Goal: Task Accomplishment & Management: Complete application form

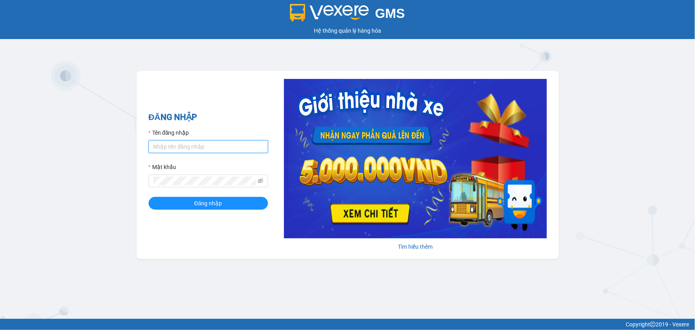
type input "kienhoa.vtp"
drag, startPoint x: 197, startPoint y: 142, endPoint x: 0, endPoint y: 147, distance: 196.5
click at [0, 147] on div "GMS Hệ thống quản lý hàng hóa ĐĂNG NHẬP Tên đăng nhập kienhoa.vtp Mật khẩu Đăng…" at bounding box center [347, 159] width 695 height 319
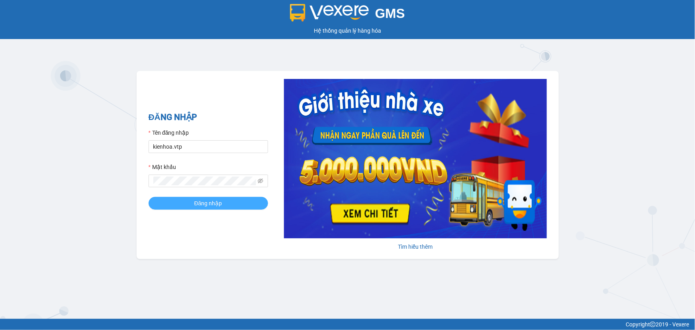
click at [171, 202] on button "Đăng nhập" at bounding box center [209, 203] width 120 height 13
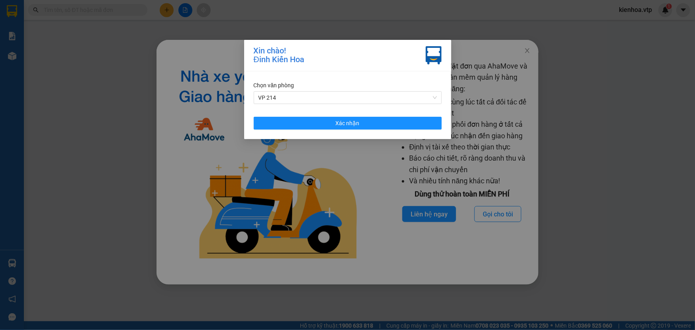
click at [359, 130] on div "Chọn văn phòng VP 214 Xác nhận" at bounding box center [347, 105] width 207 height 68
click at [371, 126] on button "Xác nhận" at bounding box center [348, 123] width 188 height 13
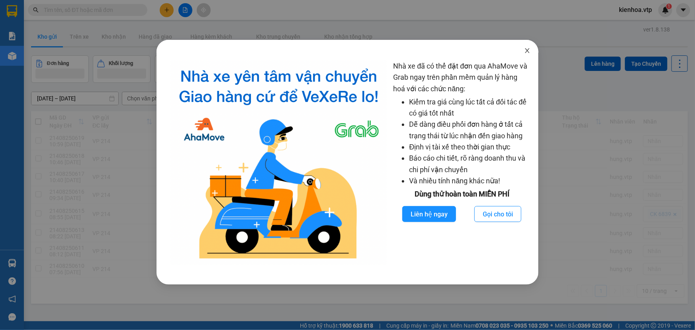
click at [528, 51] on icon "close" at bounding box center [528, 50] width 4 height 5
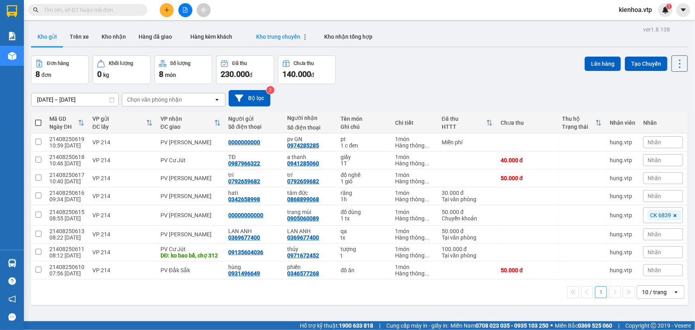
click at [279, 38] on span "Kho trung chuyển" at bounding box center [278, 36] width 44 height 6
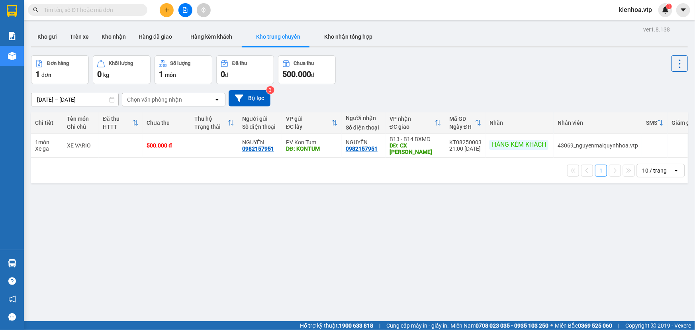
drag, startPoint x: 81, startPoint y: 107, endPoint x: 86, endPoint y: 106, distance: 4.8
click at [86, 106] on div "[DATE] – [DATE] Press the down arrow key to interact with the calendar and sele…" at bounding box center [359, 98] width 657 height 28
click at [98, 101] on input "[DATE] – [DATE]" at bounding box center [74, 99] width 87 height 13
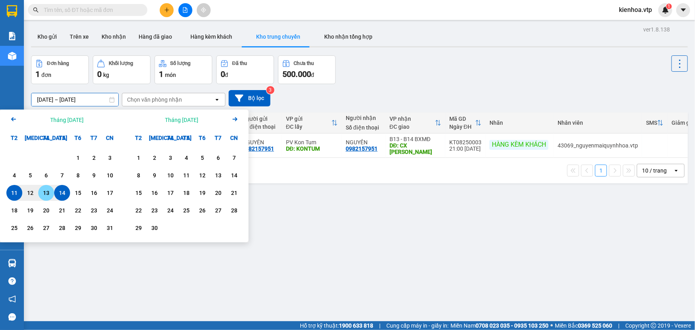
click at [44, 187] on div "13" at bounding box center [46, 193] width 16 height 16
type input "[DATE] – / /"
click at [427, 65] on div "Đơn hàng 1 đơn Khối lượng 0 kg Số lượng 1 món Đã thu 0 đ Chưa thu 500.000 đ" at bounding box center [359, 69] width 657 height 29
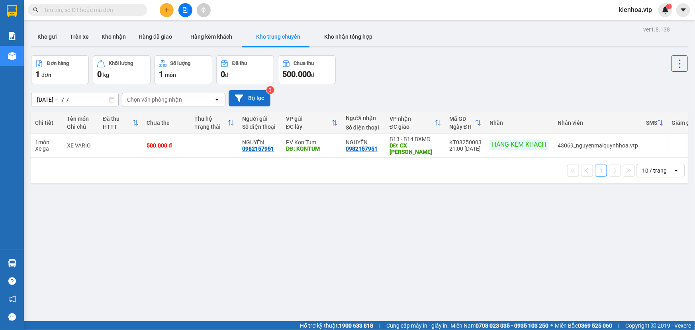
click at [251, 101] on button "Bộ lọc" at bounding box center [250, 98] width 42 height 16
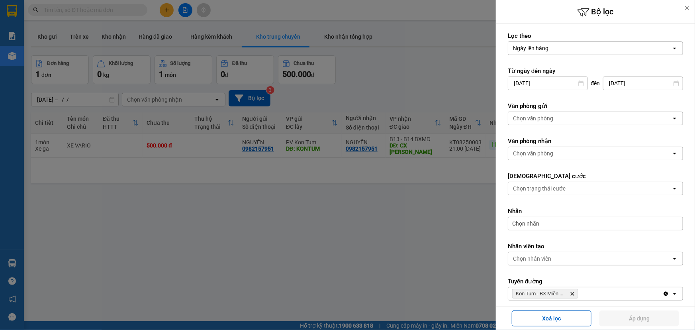
click at [172, 52] on div at bounding box center [347, 165] width 695 height 330
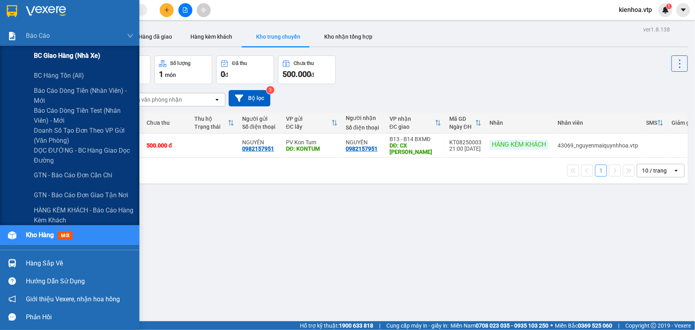
click at [59, 51] on span "BC giao hàng (nhà xe)" at bounding box center [67, 56] width 67 height 10
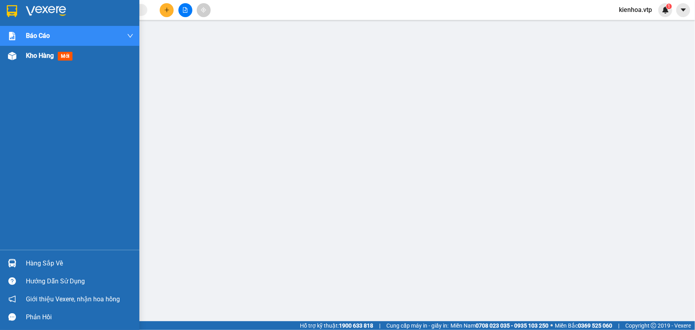
click at [65, 58] on span "mới" at bounding box center [65, 56] width 15 height 9
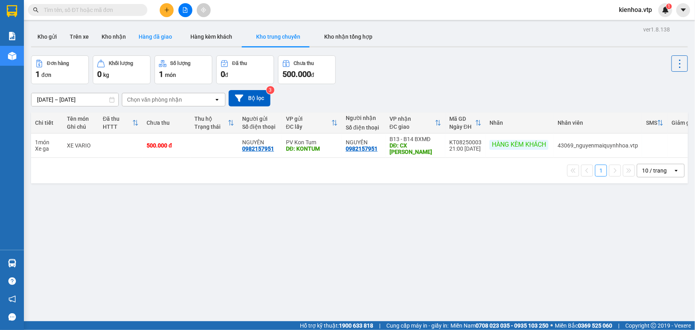
click at [153, 38] on button "Hàng đã giao" at bounding box center [155, 36] width 46 height 19
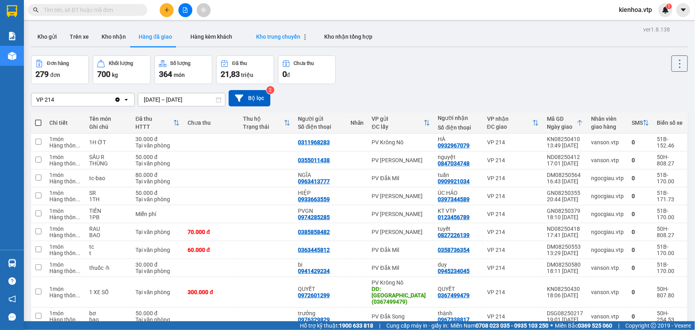
click at [275, 39] on span "Kho trung chuyển" at bounding box center [278, 36] width 44 height 6
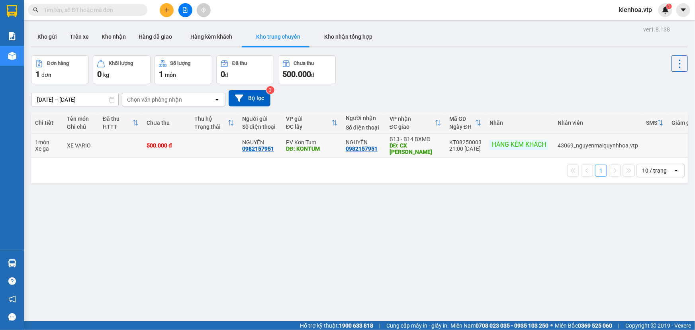
click at [474, 148] on div "21:00 [DATE]" at bounding box center [466, 148] width 32 height 6
click at [101, 6] on input "text" at bounding box center [91, 10] width 94 height 9
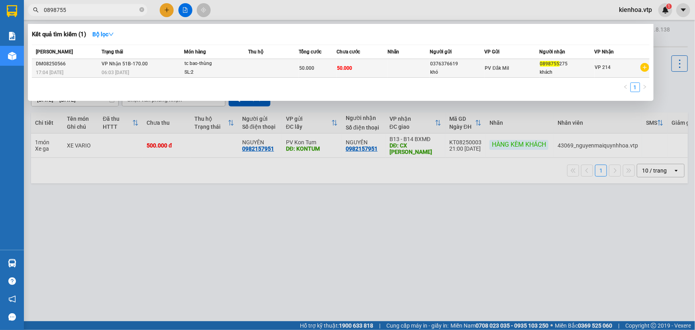
type input "0898755"
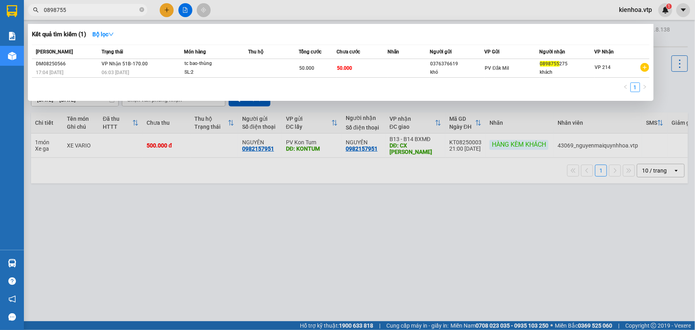
click at [209, 71] on div "SL: 2" at bounding box center [215, 72] width 60 height 9
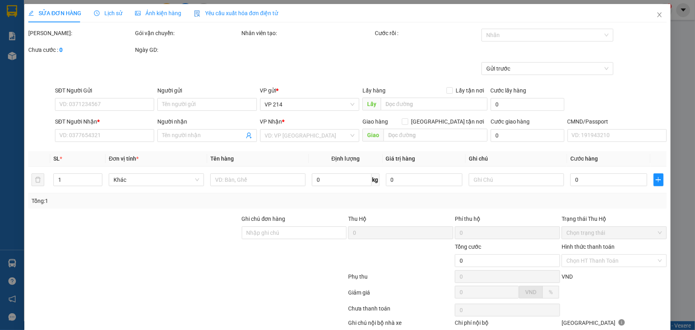
type input "2.500"
type input "0376376619"
type input "khó"
type input "0898755275"
type input "khách"
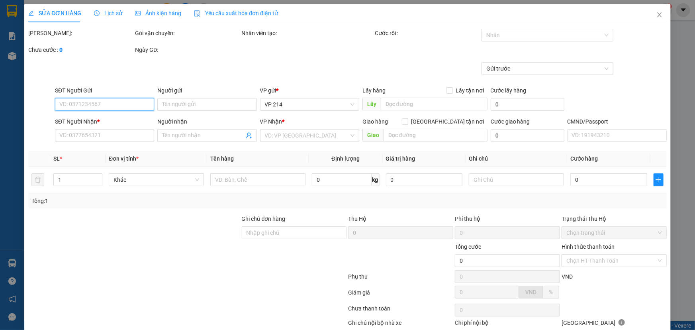
type input "50.000"
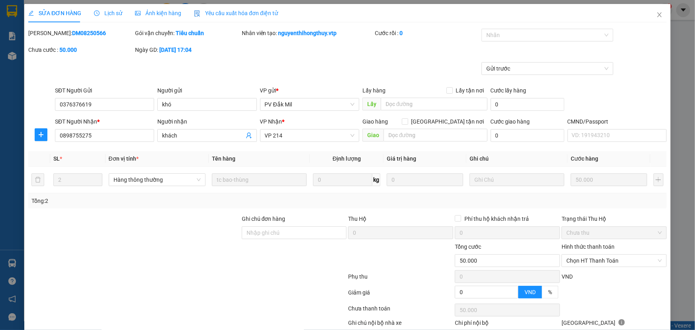
drag, startPoint x: 52, startPoint y: 32, endPoint x: 65, endPoint y: 33, distance: 13.2
click at [72, 33] on b "DM08250566" at bounding box center [89, 33] width 34 height 6
drag, startPoint x: 84, startPoint y: 26, endPoint x: 126, endPoint y: 33, distance: 42.3
click at [102, 28] on div "SỬA ĐƠN HÀNG Lịch sử Ảnh kiện hàng Yêu cầu xuất hóa đơn điện tử Total Paid Fee …" at bounding box center [347, 183] width 639 height 358
click at [117, 136] on input "0898755275" at bounding box center [104, 135] width 99 height 13
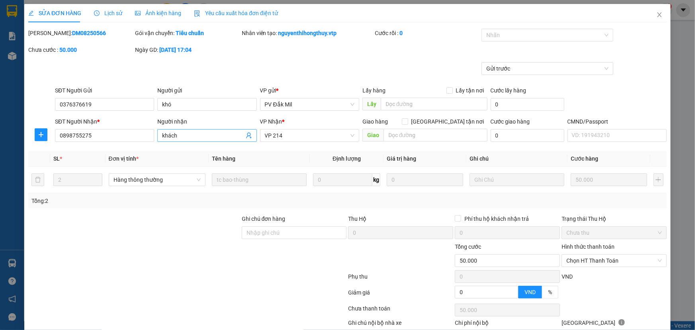
click at [221, 133] on input "khách" at bounding box center [203, 135] width 82 height 9
click at [302, 135] on span "VP 214" at bounding box center [310, 136] width 90 height 12
drag, startPoint x: 218, startPoint y: 52, endPoint x: 310, endPoint y: 47, distance: 92.6
click at [236, 49] on div "Ngày GD: [DATE] 17:04" at bounding box center [187, 49] width 105 height 9
drag, startPoint x: 377, startPoint y: 32, endPoint x: 385, endPoint y: 32, distance: 8.0
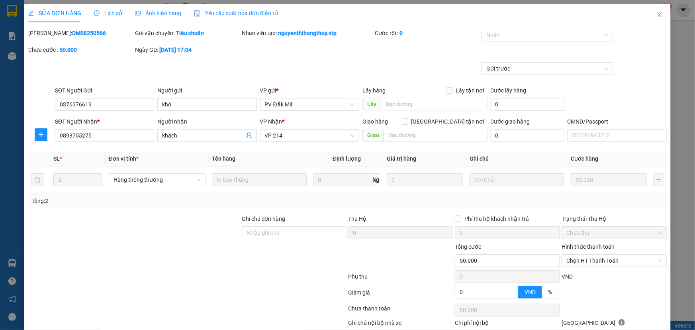
click at [378, 32] on div "Cước rồi : 0" at bounding box center [427, 33] width 105 height 9
click at [396, 33] on div "Cước rồi : 0" at bounding box center [427, 33] width 105 height 9
drag, startPoint x: 241, startPoint y: 35, endPoint x: 344, endPoint y: 31, distance: 102.5
click at [340, 31] on div "Nhân viên tạo: [PERSON_NAME].vtp" at bounding box center [308, 33] width 132 height 9
click at [366, 33] on div "Nhân viên tạo: [PERSON_NAME].vtp" at bounding box center [308, 33] width 132 height 9
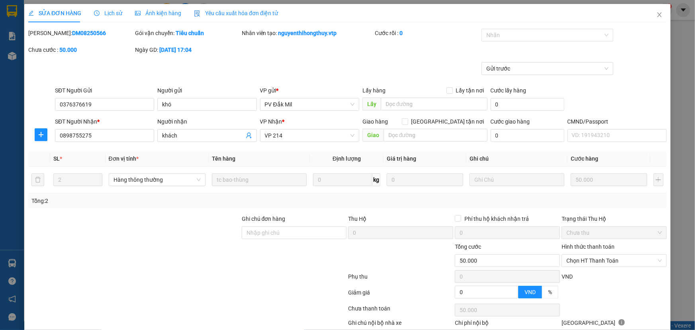
click at [397, 57] on div "[PERSON_NAME]: DM08250566 Gói vận chuyển: Tiêu chuẩn Nhân viên tạo: nguyenthiho…" at bounding box center [347, 45] width 640 height 33
click at [657, 14] on icon "close" at bounding box center [660, 15] width 6 height 6
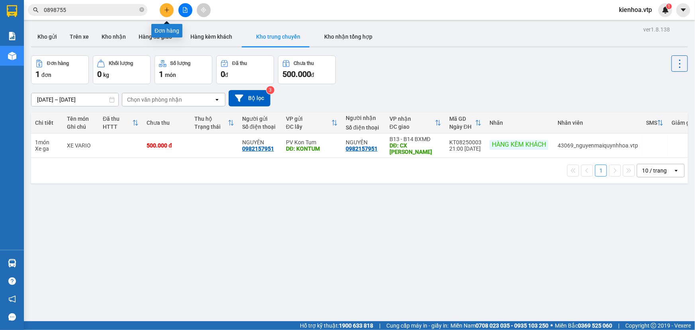
click at [163, 12] on button at bounding box center [167, 10] width 14 height 14
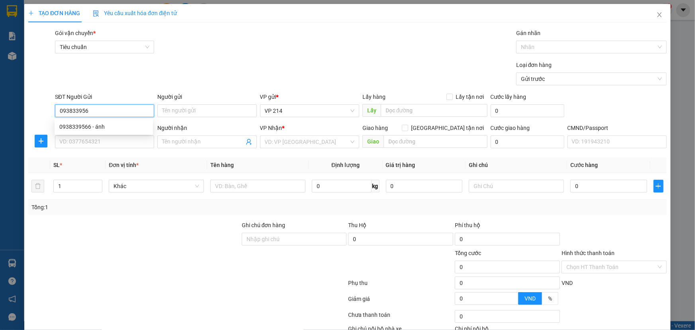
type input "0938339566"
click at [116, 126] on div "0938339566 - ánh" at bounding box center [103, 126] width 89 height 9
type input "ánh"
type input "0937659226"
type input "uyên"
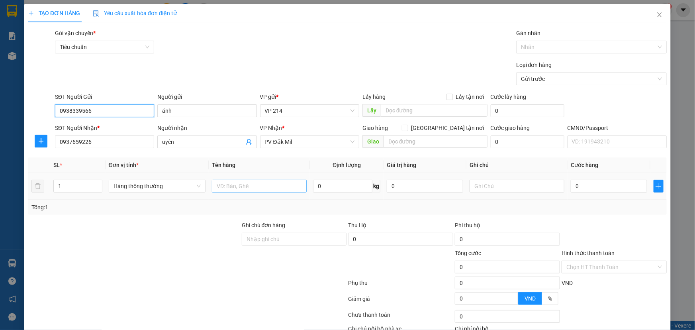
type input "0938339566"
click at [233, 180] on input "text" at bounding box center [259, 186] width 95 height 13
type input "qa"
click at [506, 189] on input "text" at bounding box center [517, 186] width 95 height 13
type input "t"
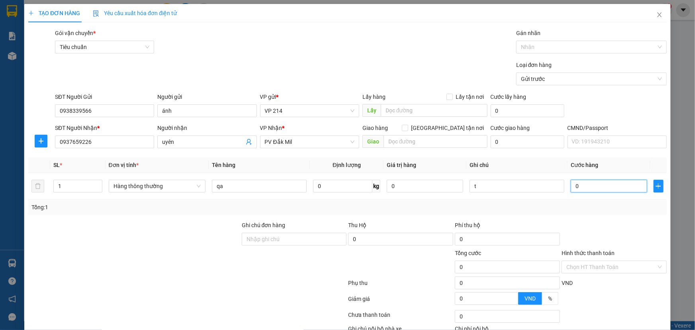
type input "005"
type input "5"
type input "0.050"
type input "50"
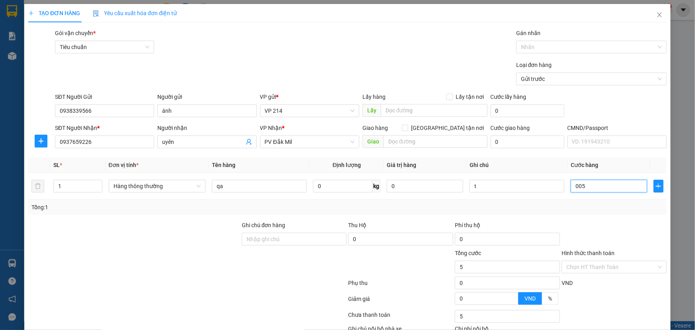
type input "50"
type input "00.500"
type input "500"
type input "0.005.000"
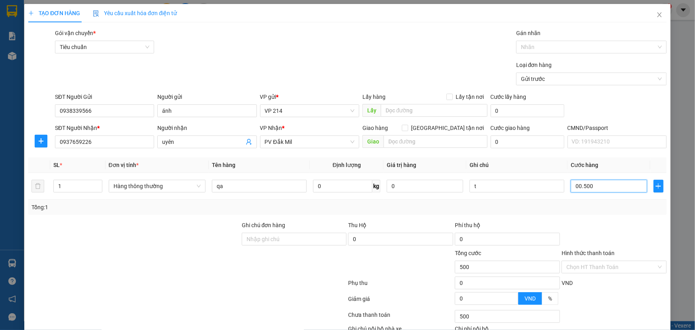
type input "5.000"
type input "000.050.000"
type input "50.000"
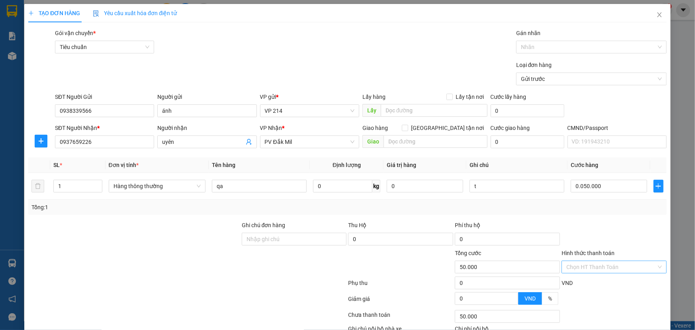
click at [624, 271] on input "Hình thức thanh toán" at bounding box center [612, 267] width 90 height 12
type input "50.000"
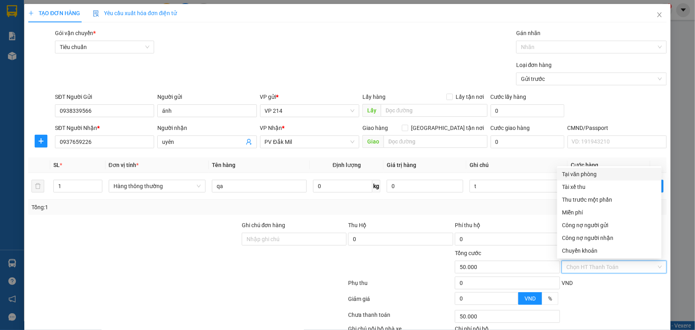
click at [591, 172] on div "Tại văn phòng" at bounding box center [609, 174] width 95 height 9
type input "0"
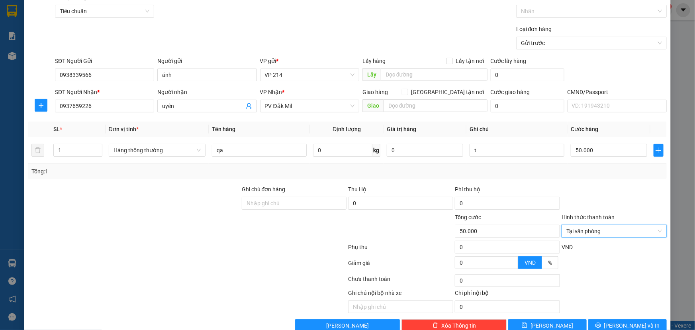
scroll to position [53, 0]
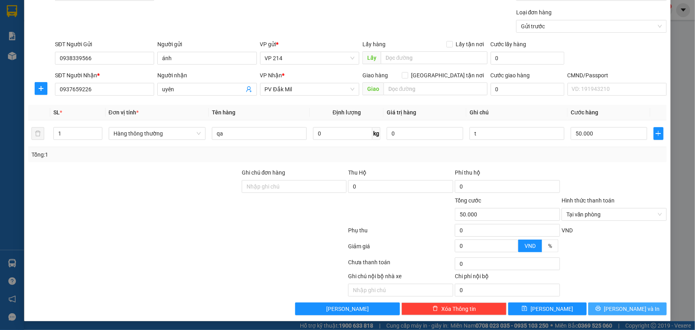
click at [624, 303] on button "[PERSON_NAME] và In" at bounding box center [628, 308] width 79 height 13
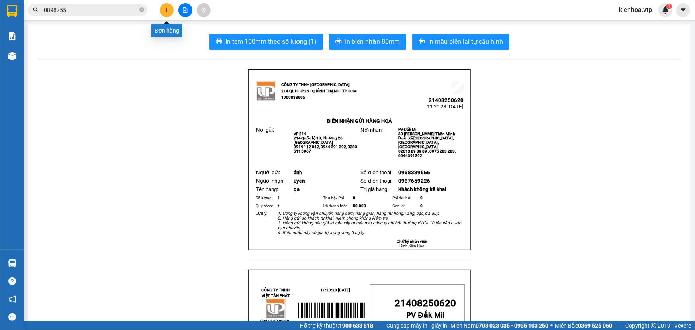
click at [165, 9] on icon "plus" at bounding box center [167, 10] width 6 height 6
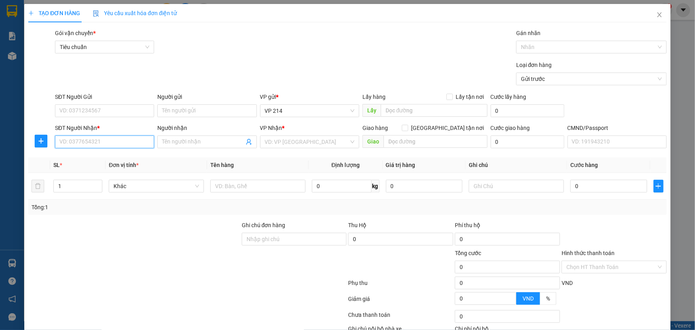
click at [94, 141] on input "SĐT Người Nhận *" at bounding box center [104, 141] width 99 height 13
type input "085"
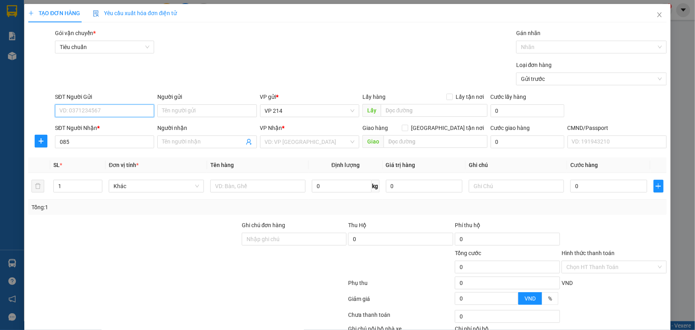
click at [88, 108] on input "SĐT Người Gửi" at bounding box center [104, 110] width 99 height 13
type input "0354186581"
click at [102, 147] on input "085" at bounding box center [104, 141] width 99 height 13
type input "0854407468"
click at [181, 147] on span at bounding box center [206, 141] width 99 height 13
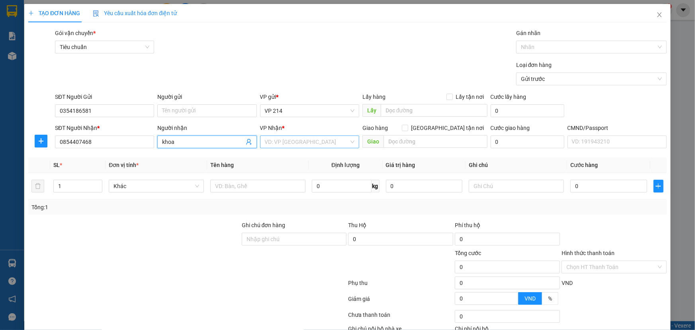
type input "khoa"
click at [330, 133] on div "VP Nhận *" at bounding box center [309, 130] width 99 height 12
click at [335, 143] on input "search" at bounding box center [307, 142] width 84 height 12
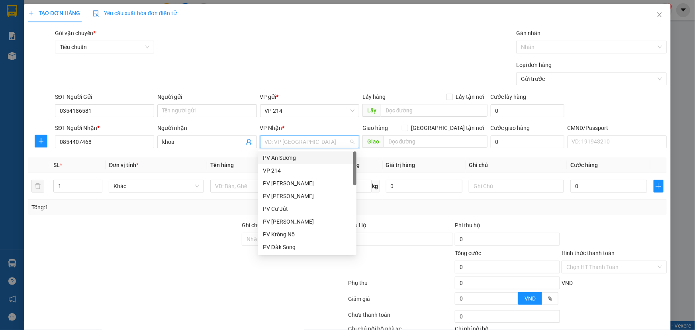
type input "d"
click at [304, 209] on div "PV Đắk Mil" at bounding box center [307, 208] width 89 height 9
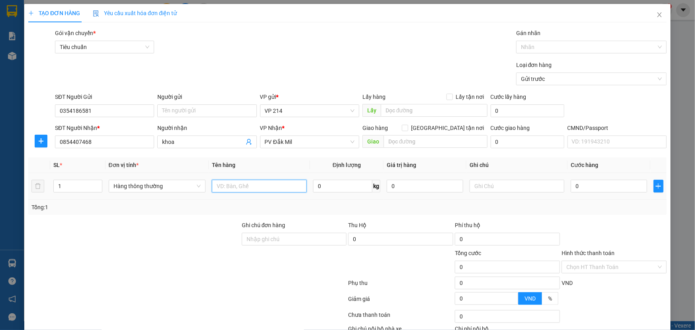
click at [243, 186] on input "text" at bounding box center [259, 186] width 95 height 13
type input "đồ"
click at [494, 190] on input "text" at bounding box center [517, 186] width 95 height 13
type input "t"
click at [612, 190] on input "0" at bounding box center [609, 186] width 77 height 13
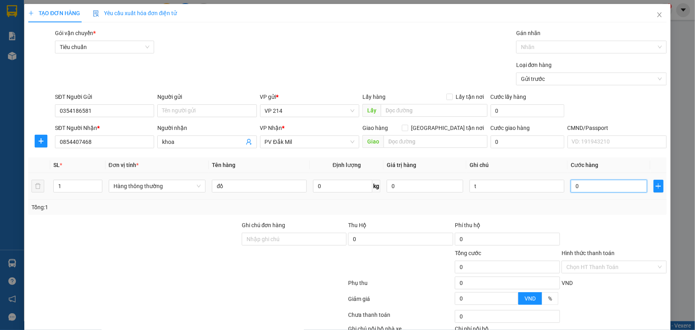
type input "003"
type input "3"
type input "0.030"
type input "30"
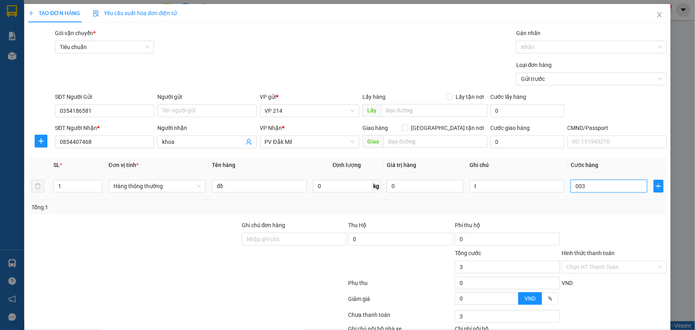
type input "30"
type input "00.300"
type input "300"
type input "0.003.000"
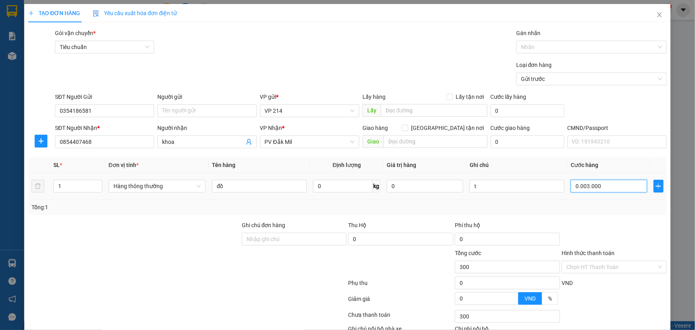
type input "3.000"
type input "000.030.000"
type input "30.000"
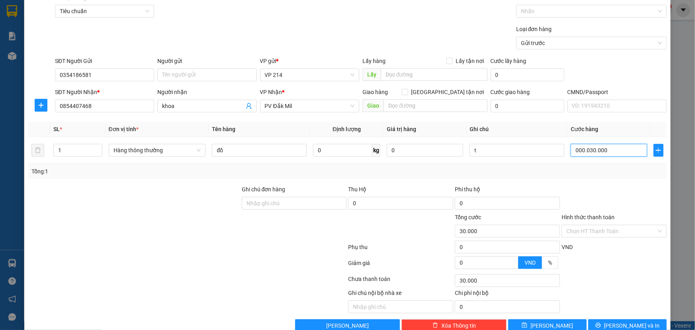
scroll to position [53, 0]
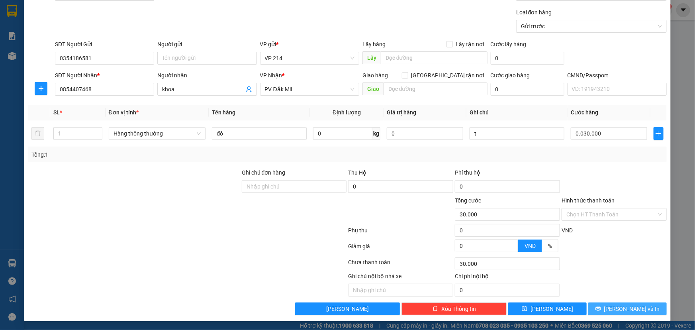
click at [613, 307] on button "[PERSON_NAME] và In" at bounding box center [628, 308] width 79 height 13
type input "30.000"
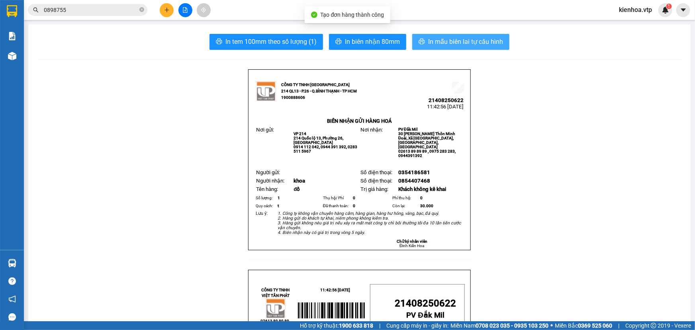
click at [478, 42] on span "In mẫu biên lai tự cấu hình" at bounding box center [465, 42] width 75 height 10
